Goal: Task Accomplishment & Management: Manage account settings

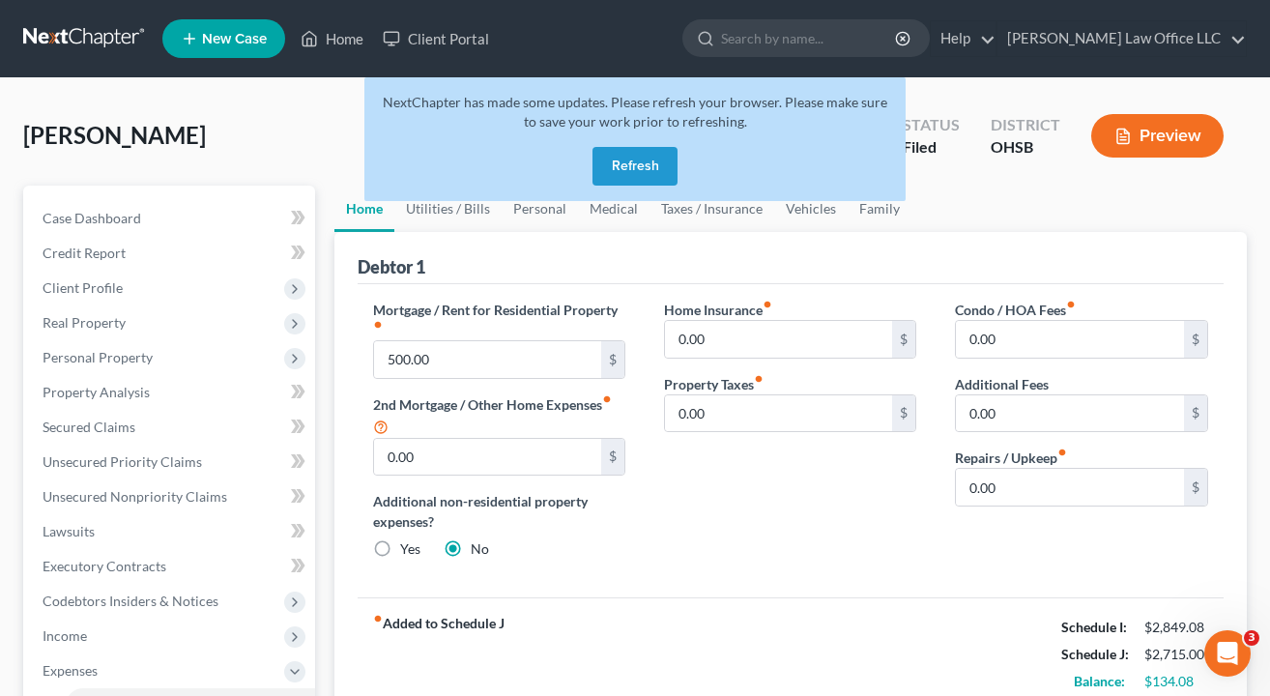
click at [644, 162] on button "Refresh" at bounding box center [635, 166] width 85 height 39
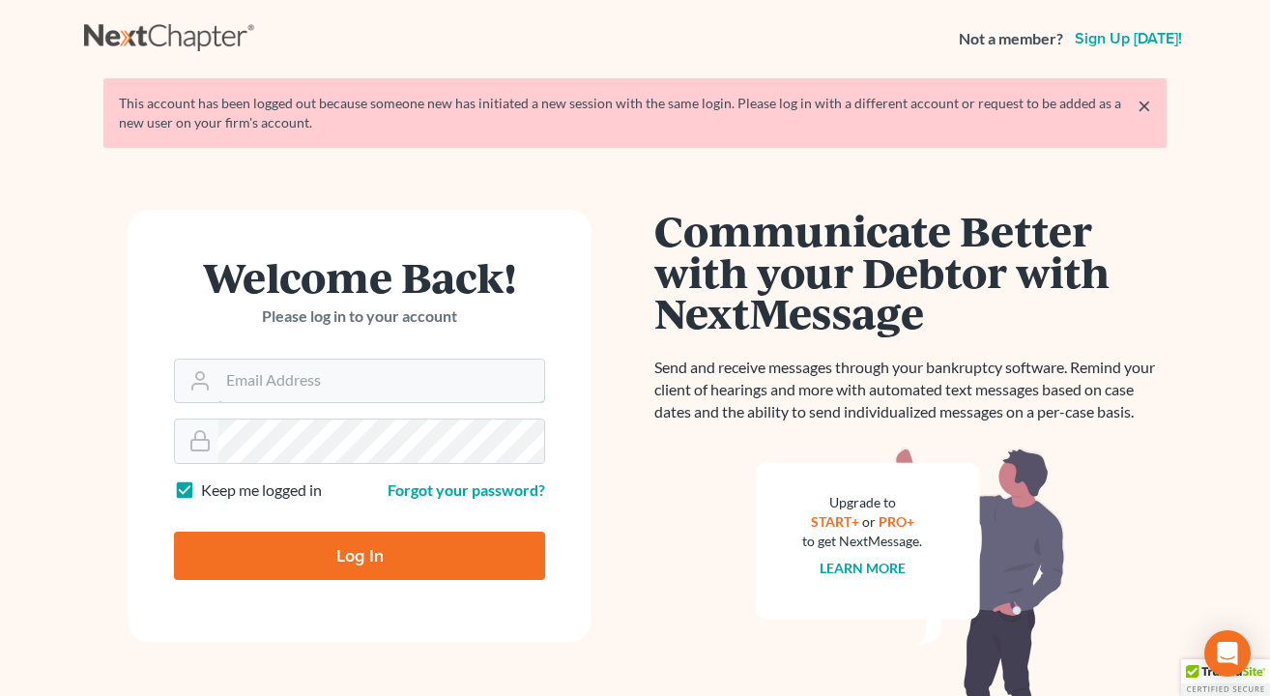
type input "[EMAIL_ADDRESS][DOMAIN_NAME]"
click at [360, 554] on input "Log In" at bounding box center [359, 556] width 371 height 48
type input "Thinking..."
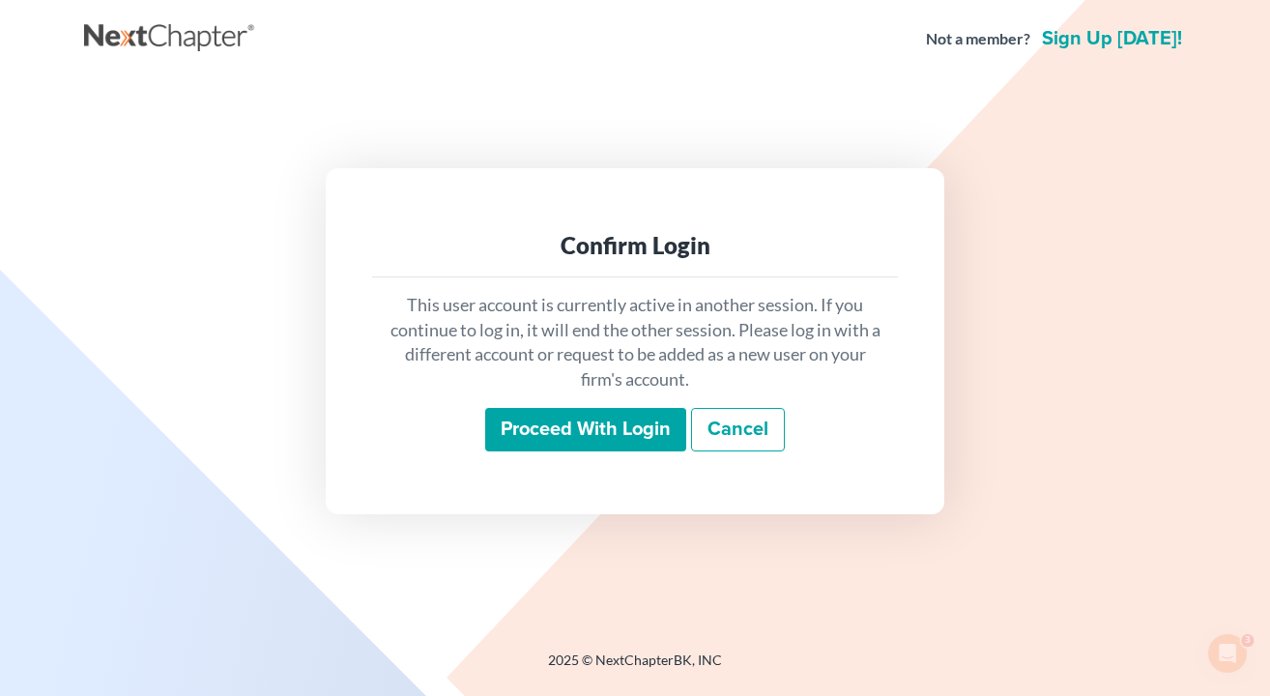
click at [508, 423] on input "Proceed with login" at bounding box center [585, 430] width 201 height 44
